Goal: Check status

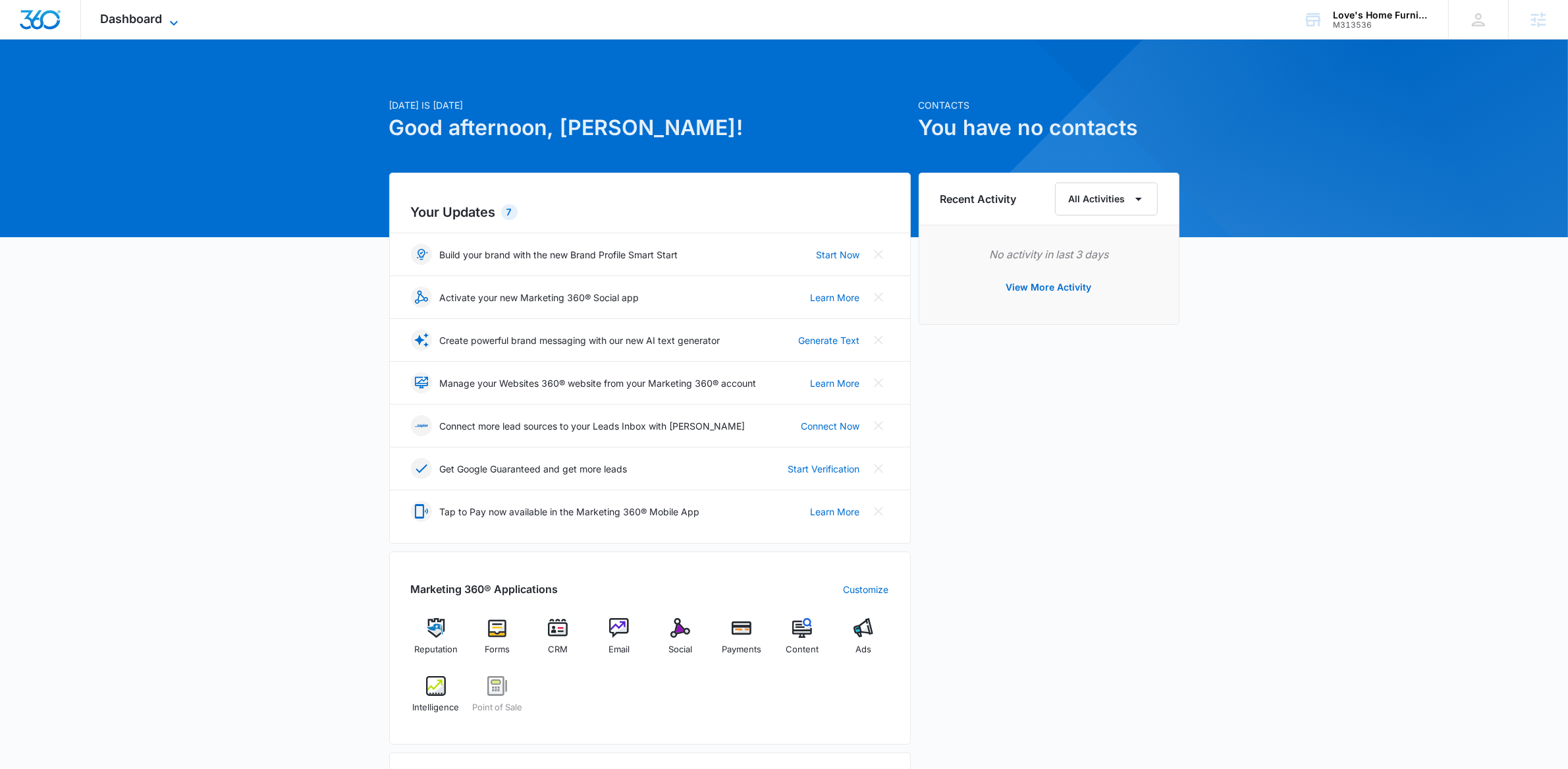
click at [168, 23] on icon at bounding box center [174, 22] width 16 height 16
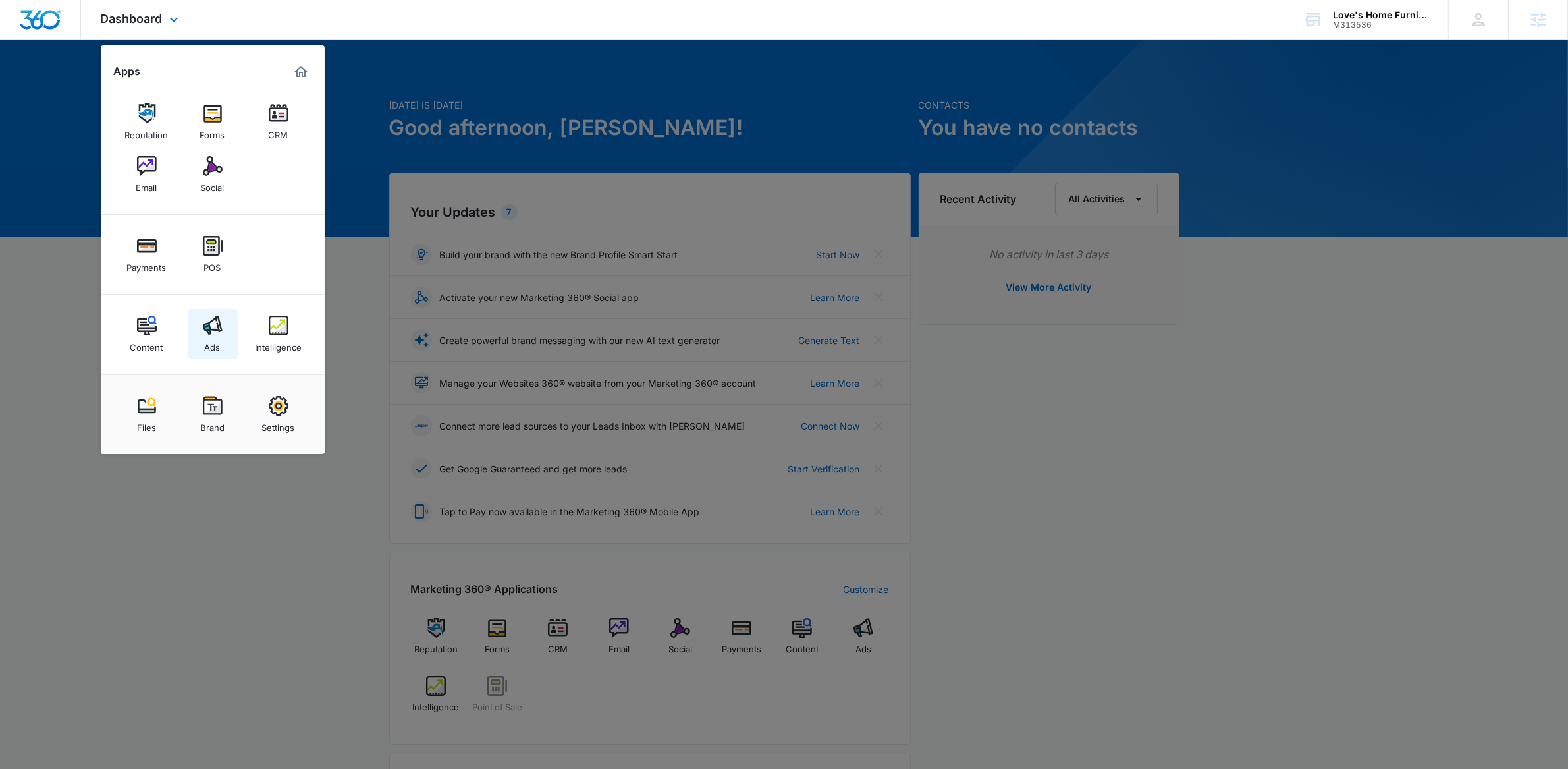
click at [224, 320] on link "Ads" at bounding box center [213, 335] width 50 height 50
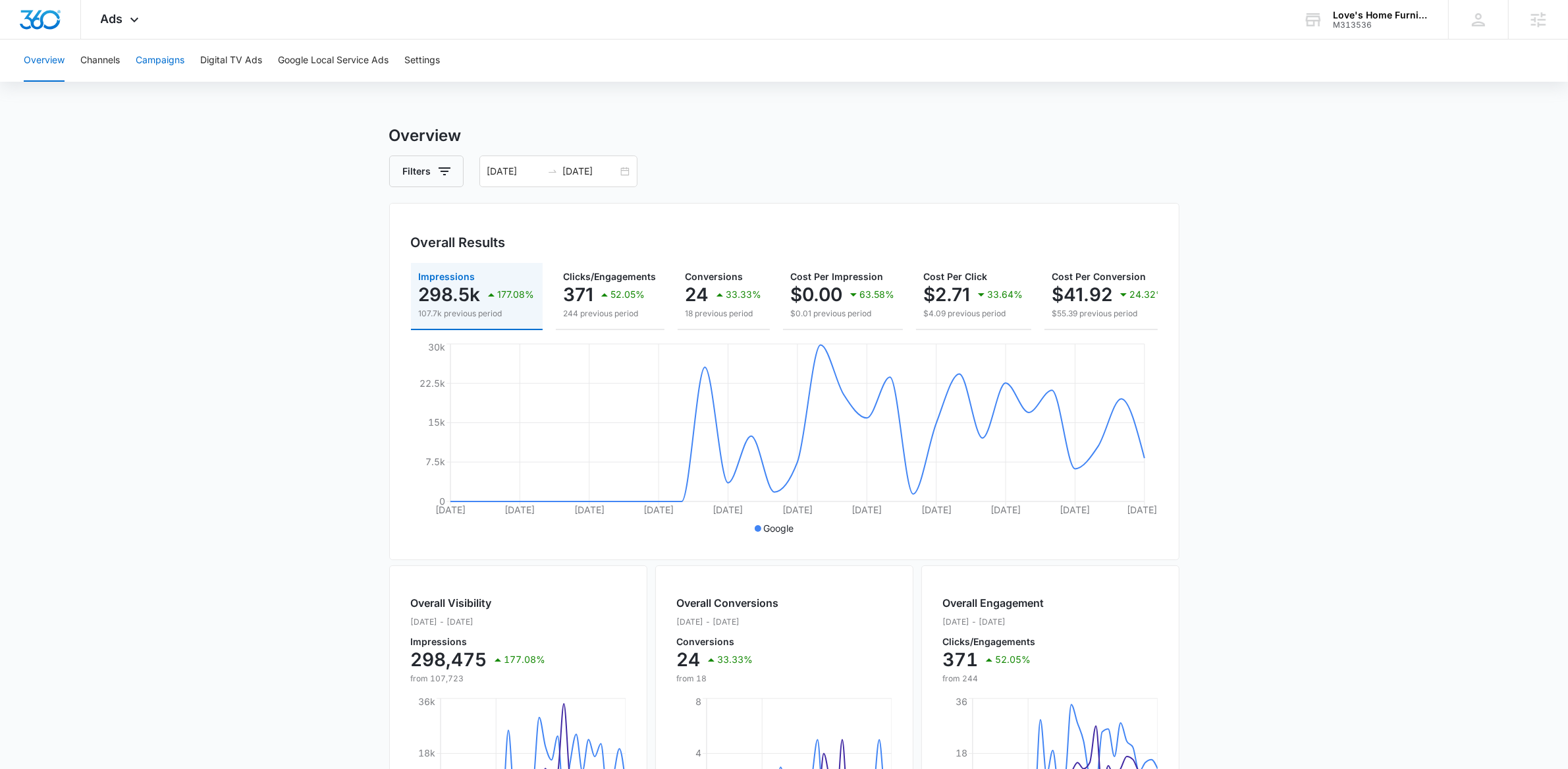
click at [162, 73] on button "Campaigns" at bounding box center [160, 60] width 49 height 42
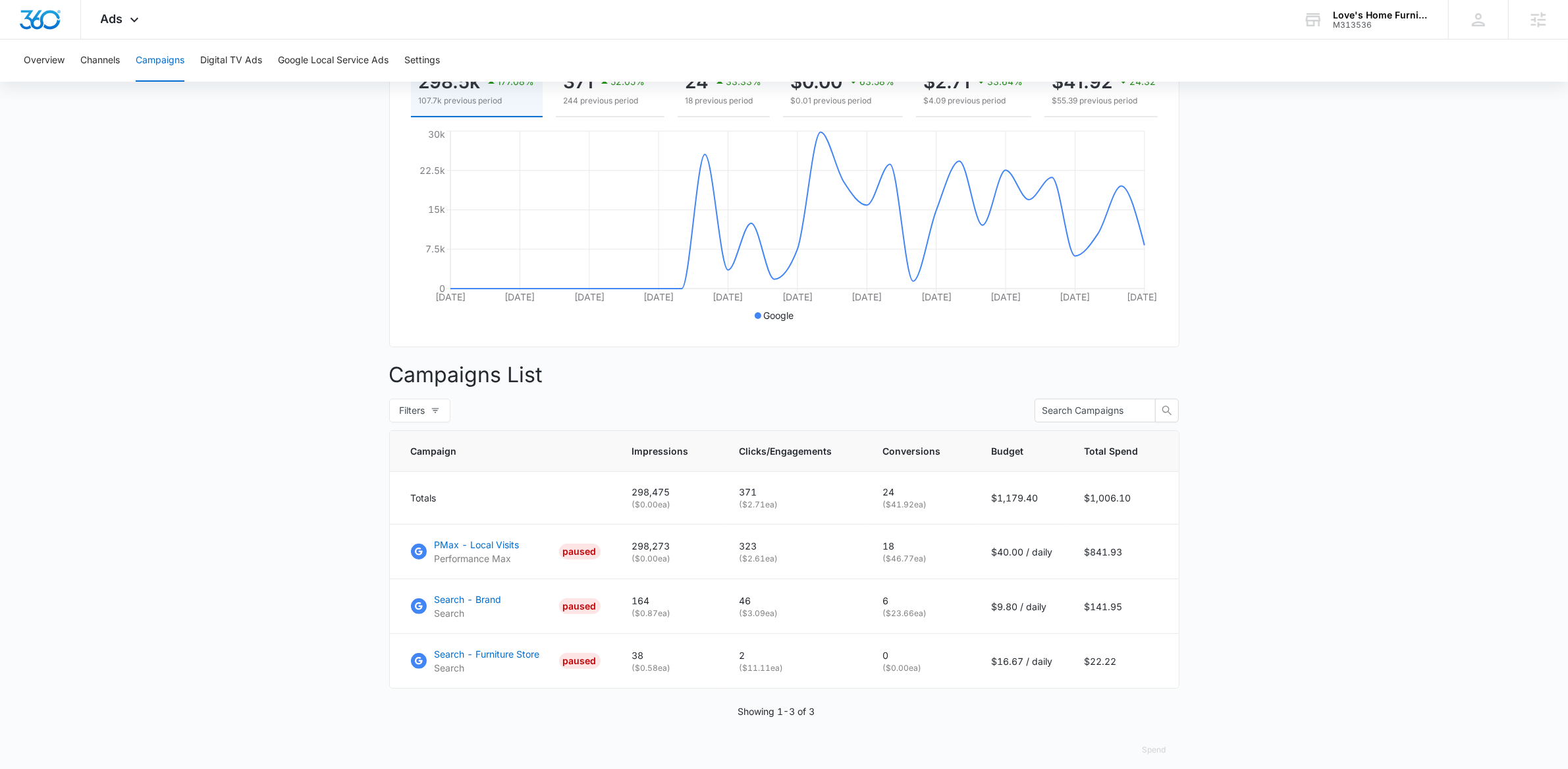
scroll to position [238, 0]
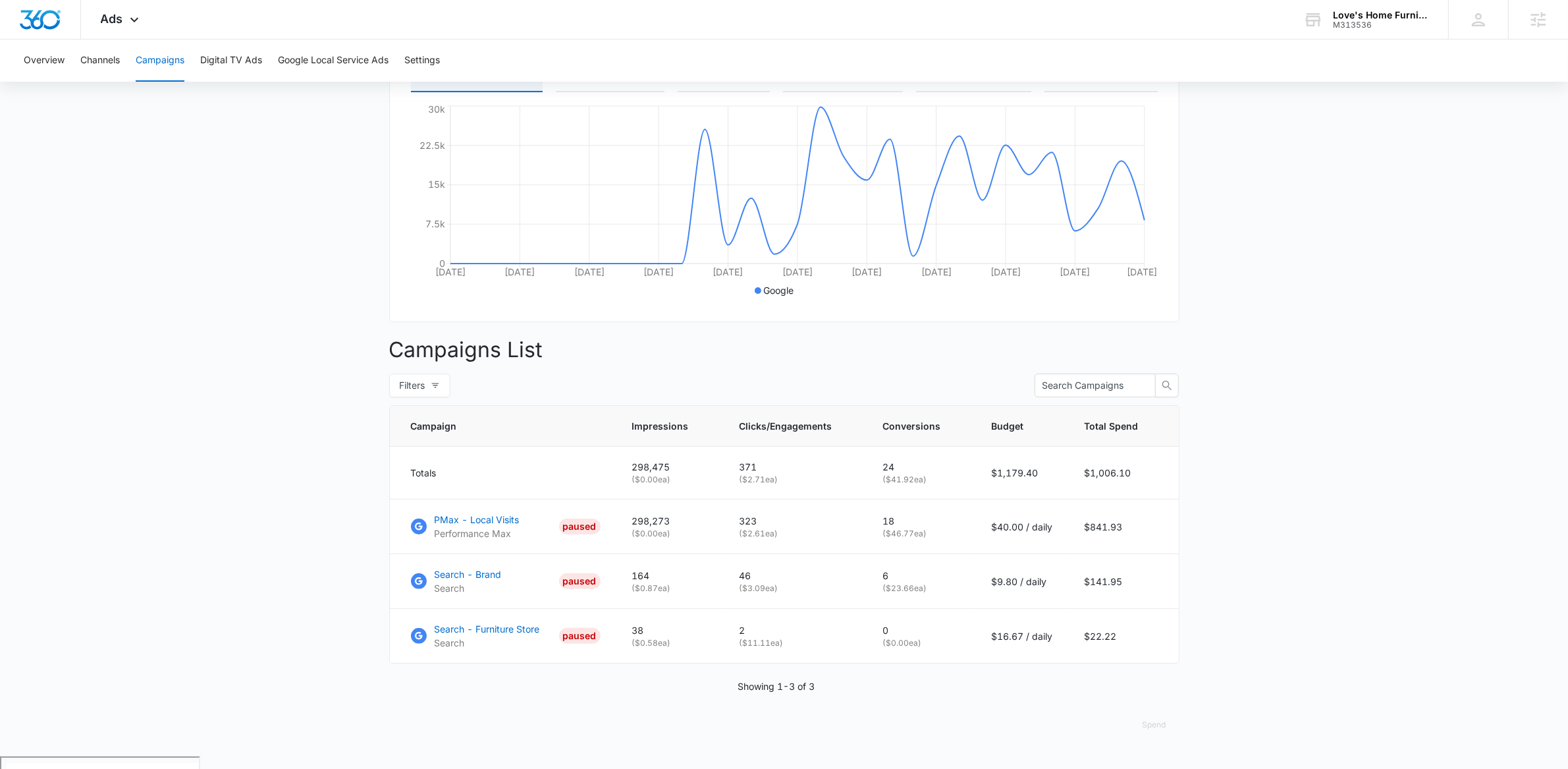
click at [233, 546] on main "Campaigns Filters 08/16/2025 09/15/2025 Overall Results Impressions 298.5k 177.…" at bounding box center [784, 320] width 1568 height 870
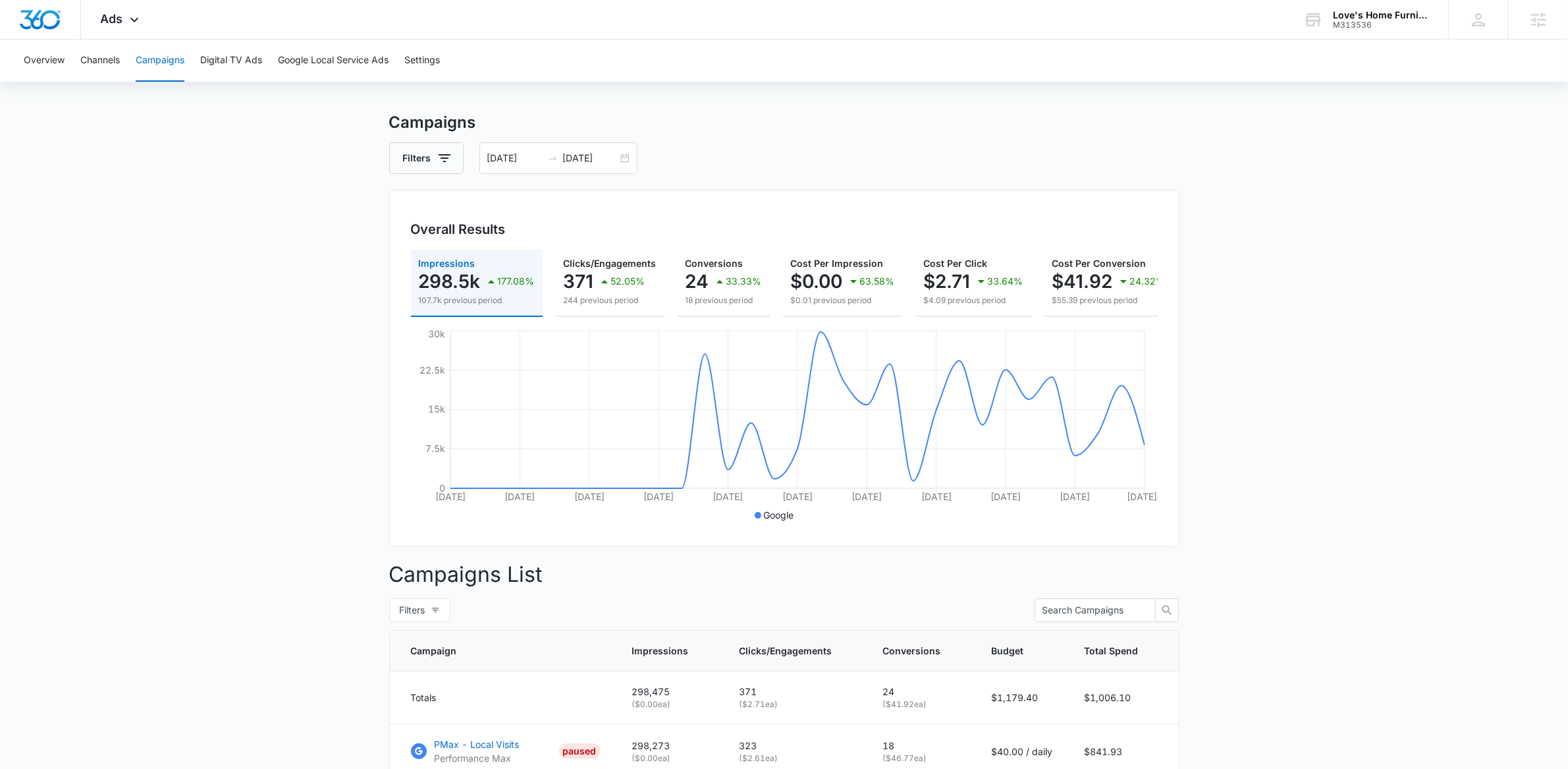
scroll to position [12, 0]
drag, startPoint x: 625, startPoint y: 153, endPoint x: 630, endPoint y: 164, distance: 12.1
click at [626, 154] on div "08/16/2025 09/15/2025" at bounding box center [558, 160] width 158 height 32
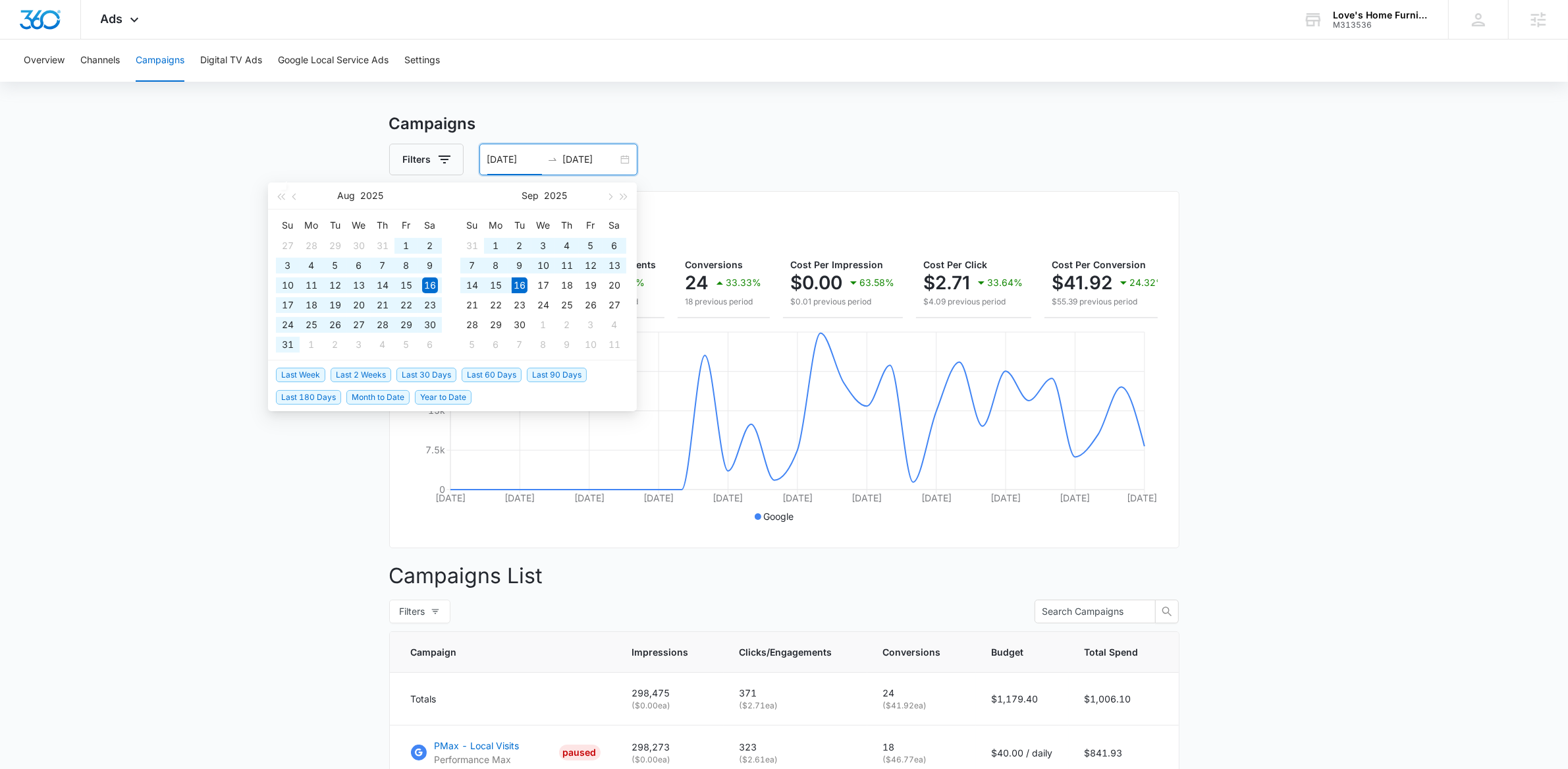
click at [493, 372] on span "Last 60 Days" at bounding box center [491, 375] width 60 height 15
type input "07/18/2025"
type input "09/16/2025"
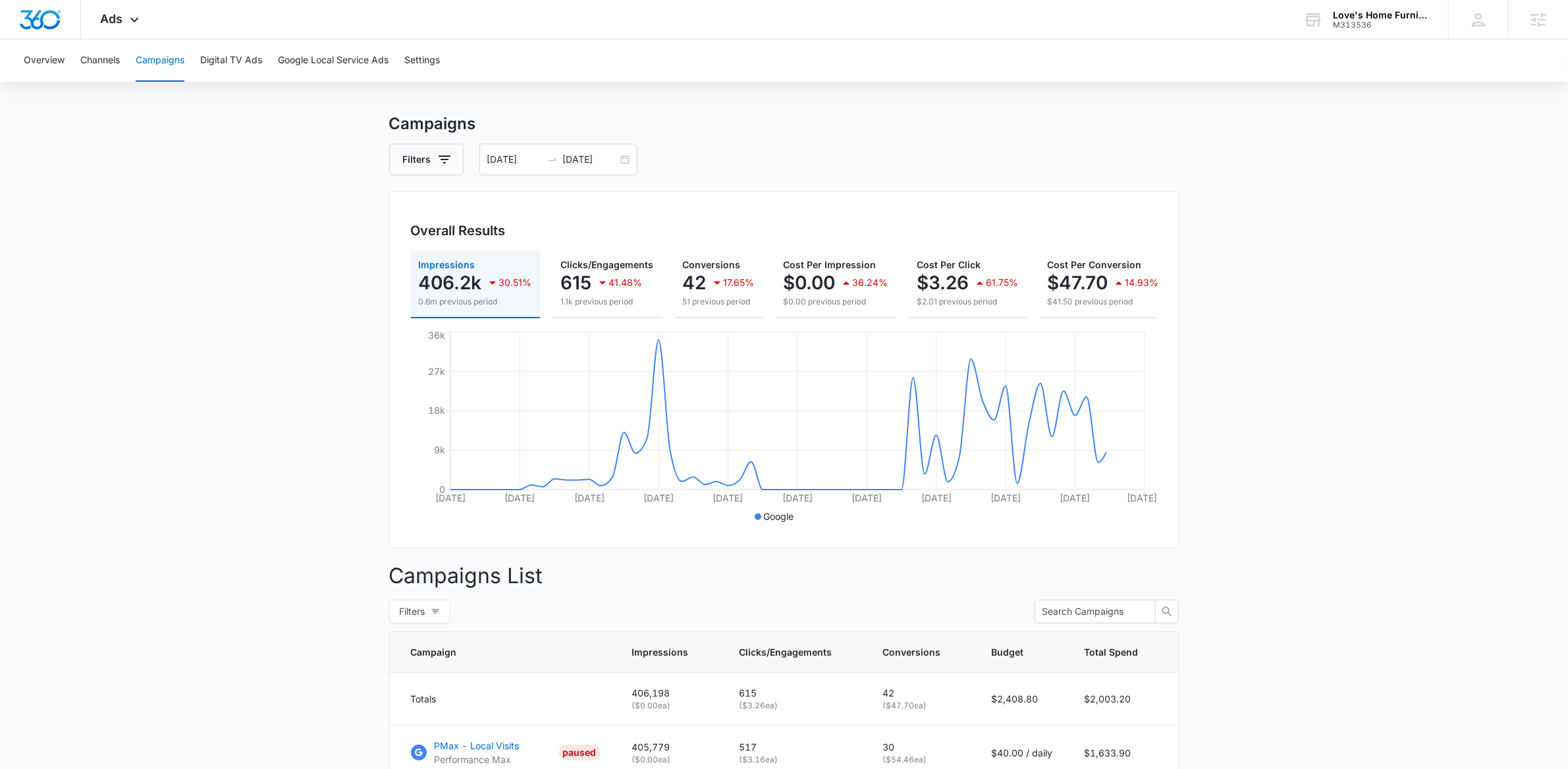
click at [263, 376] on main "Campaigns Filters 07/18/2025 09/16/2025 Overall Results Impressions 406.2k 30.5…" at bounding box center [784, 547] width 1568 height 870
click at [623, 158] on div "07/18/2025 09/16/2025" at bounding box center [558, 160] width 158 height 32
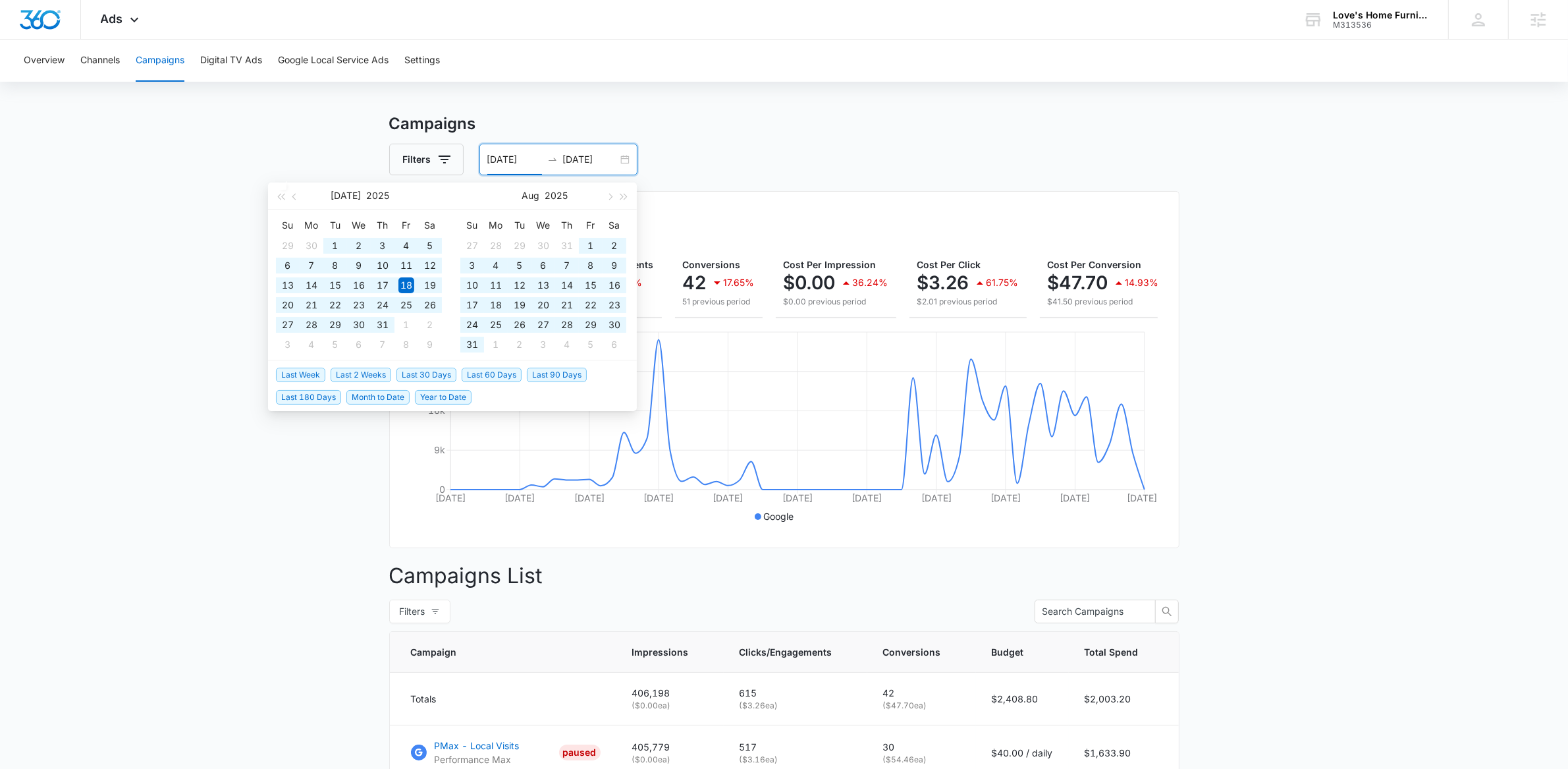
click at [552, 372] on span "Last 90 Days" at bounding box center [557, 375] width 60 height 15
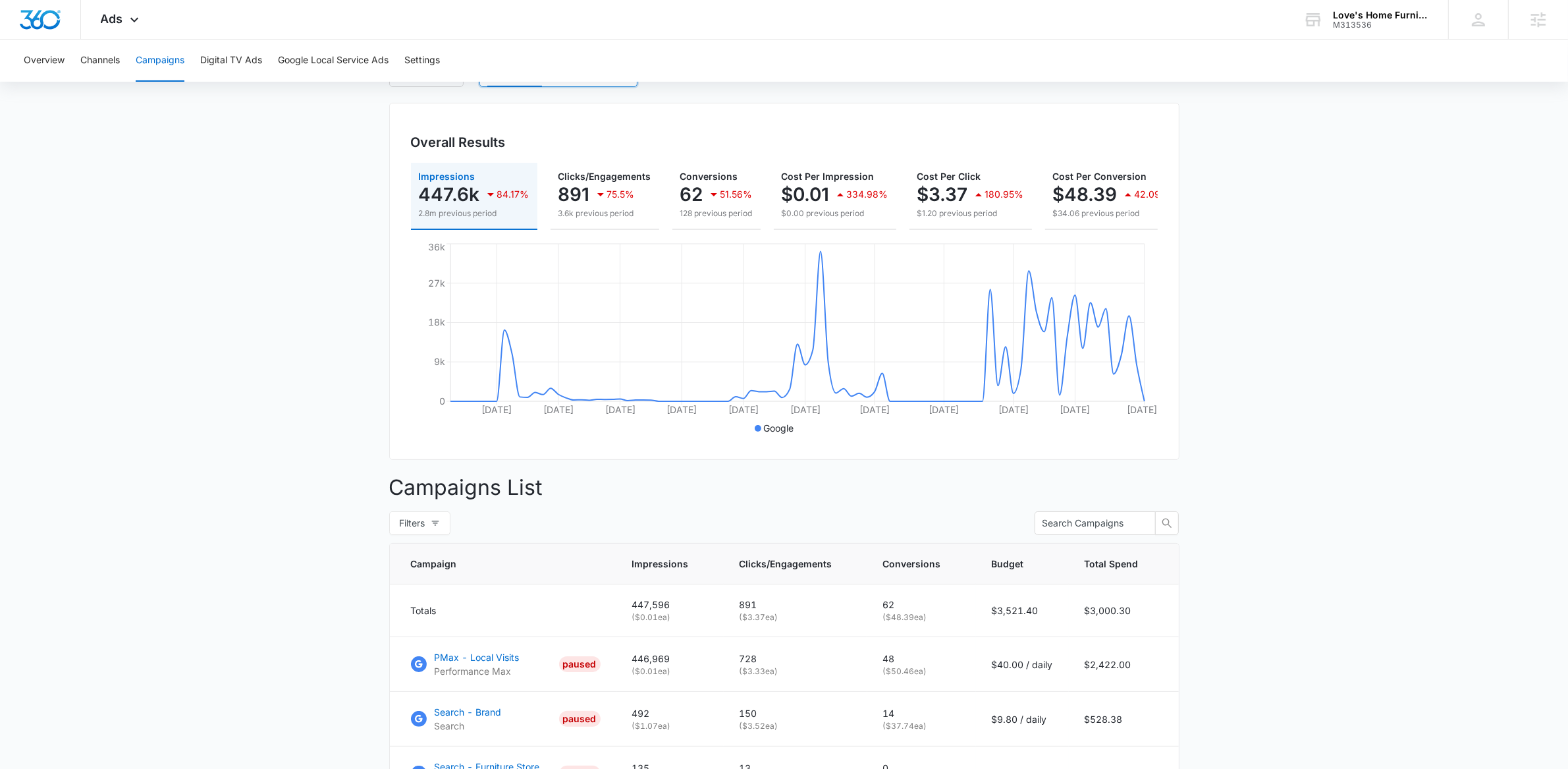
scroll to position [0, 0]
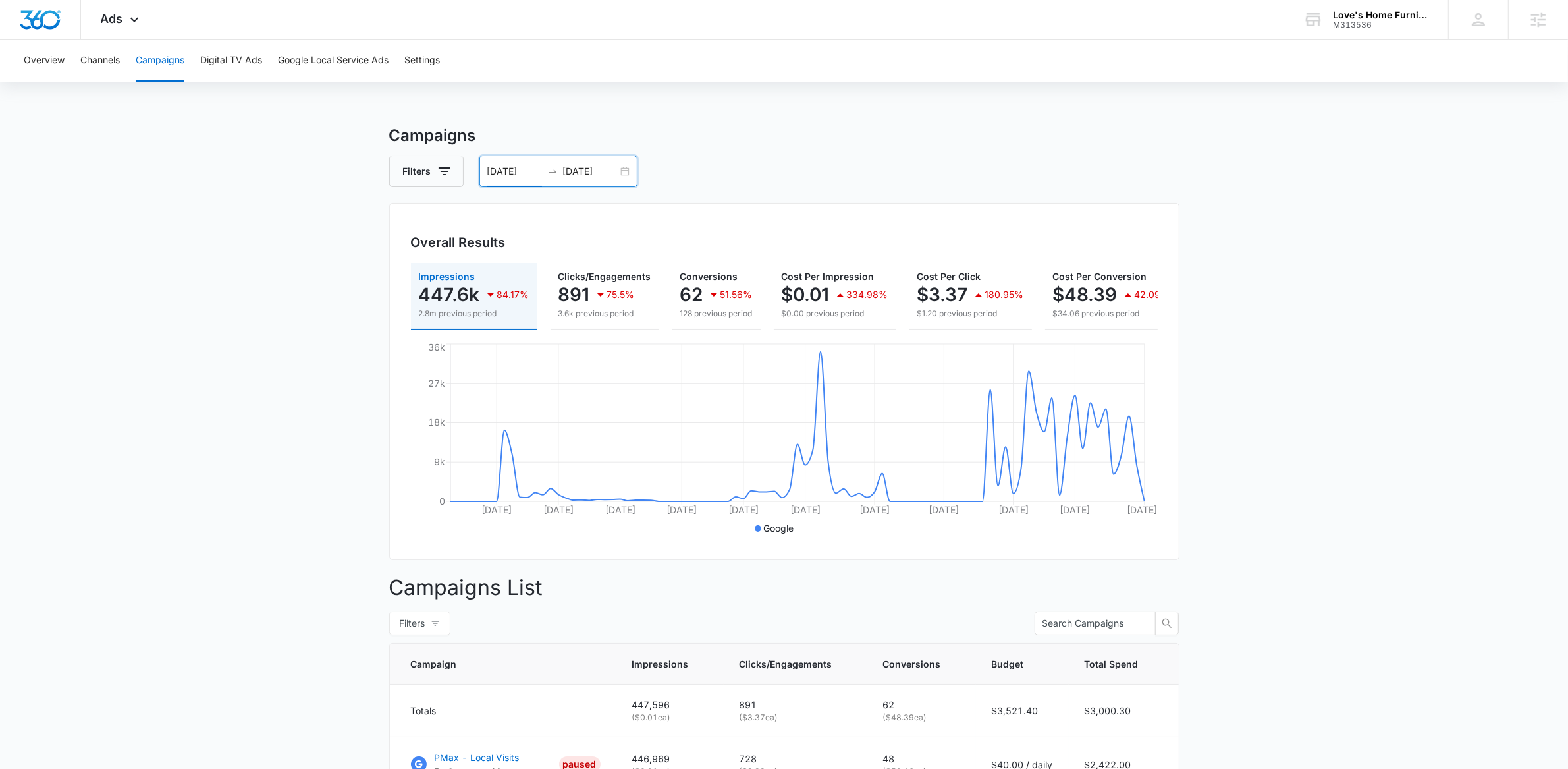
click at [629, 170] on div "06/18/2025 09/16/2025" at bounding box center [558, 171] width 158 height 32
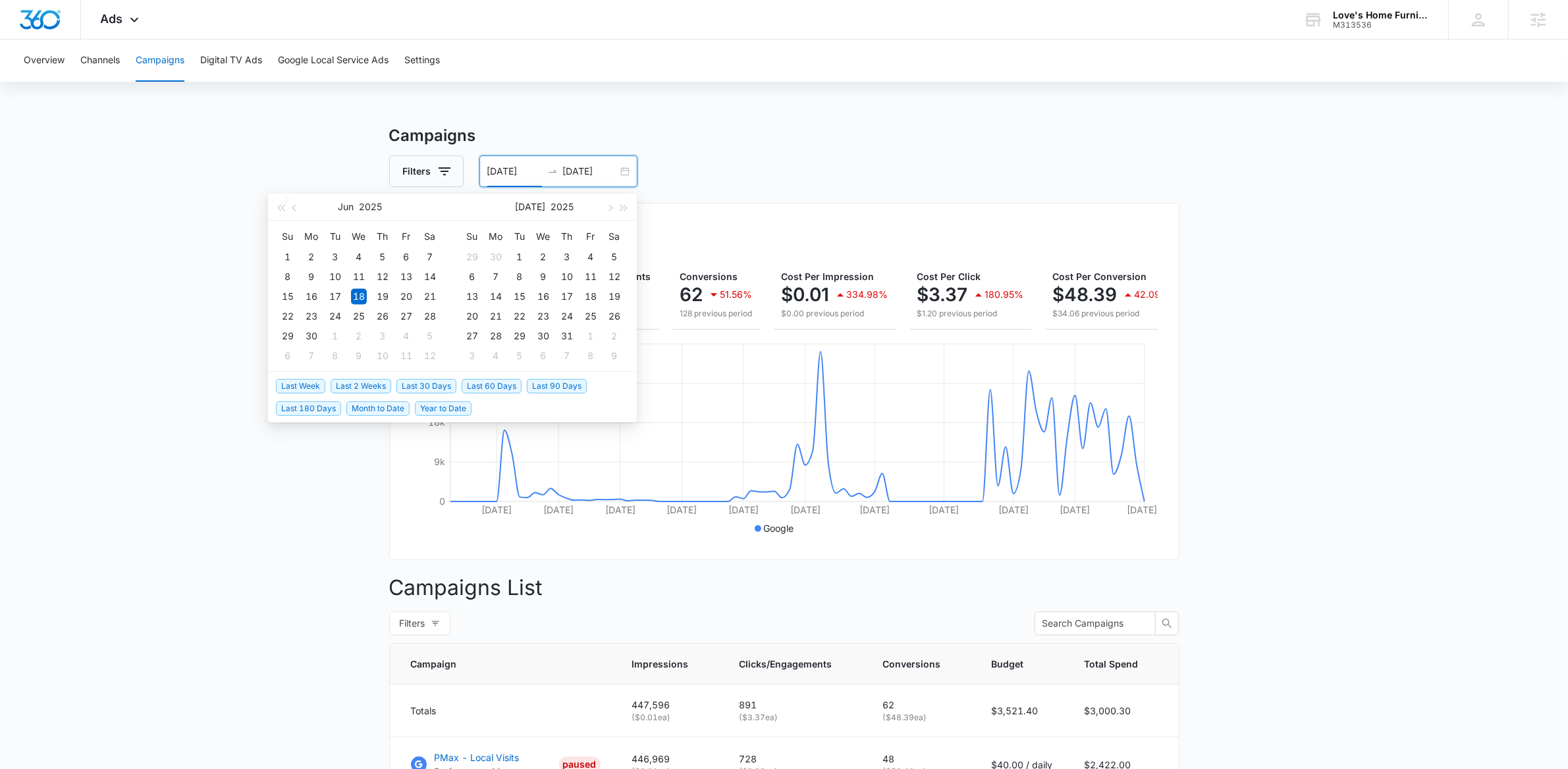
click at [441, 385] on span "Last 30 Days" at bounding box center [426, 386] width 60 height 15
type input "08/17/2025"
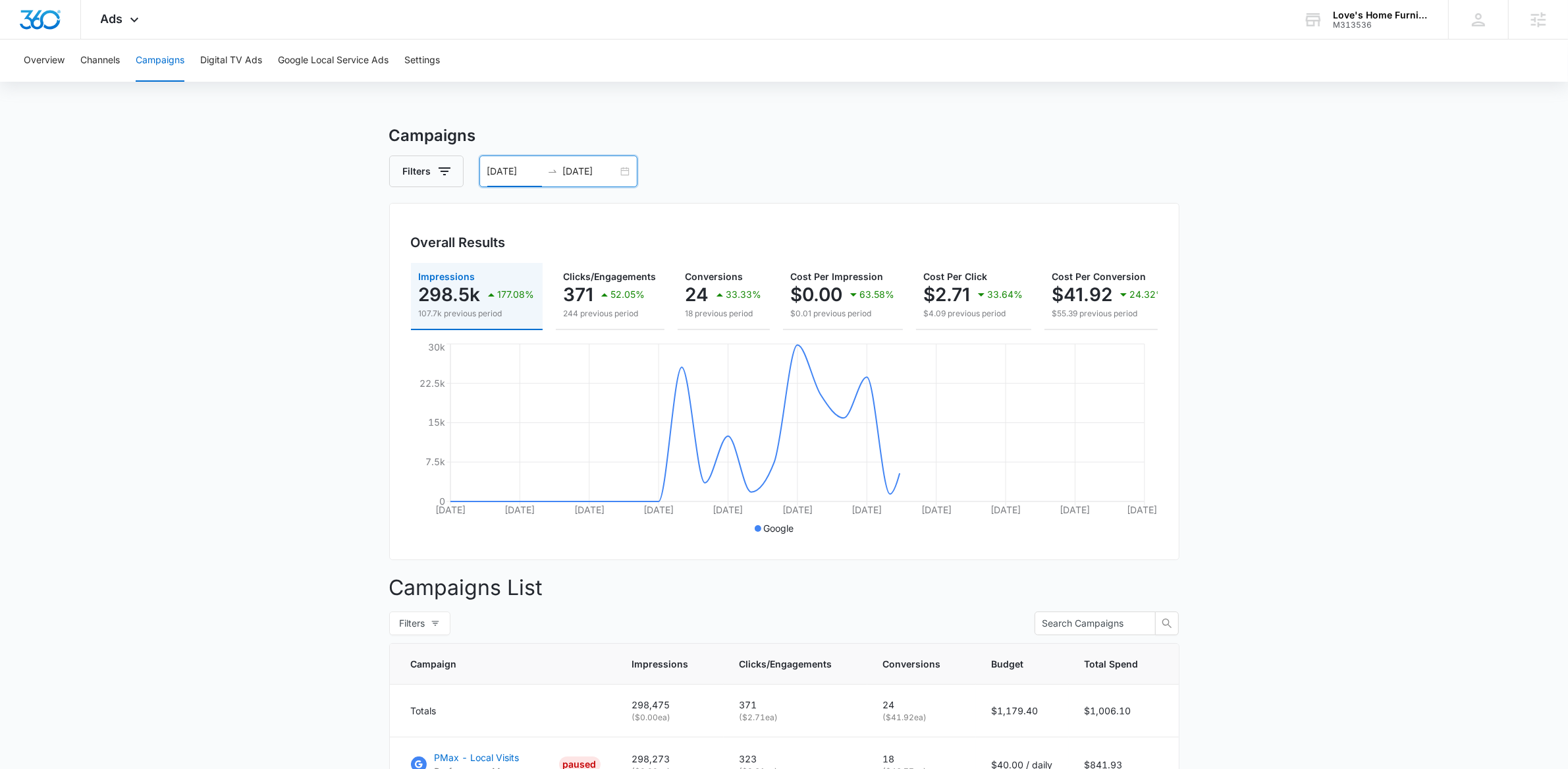
click at [205, 377] on main "Campaigns Filters 08/17/2025 09/16/2025 Overall Results Impressions 298.5k 177.…" at bounding box center [784, 559] width 1568 height 870
click at [86, 452] on main "Campaigns Filters 08/17/2025 09/16/2025 Overall Results Impressions 298.5k 177.…" at bounding box center [784, 559] width 1568 height 870
click at [197, 403] on main "Campaigns Filters 08/17/2025 09/16/2025 Overall Results Impressions 298.5k 177.…" at bounding box center [784, 559] width 1568 height 870
